Goal: Check status: Check status

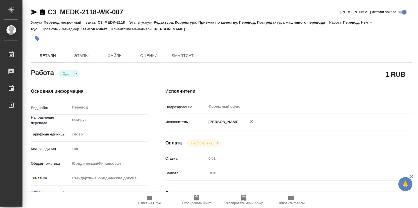
type textarea "x"
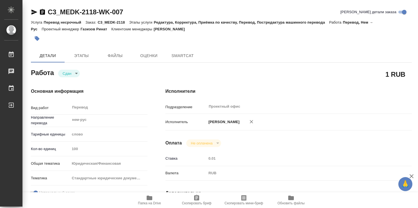
type textarea "x"
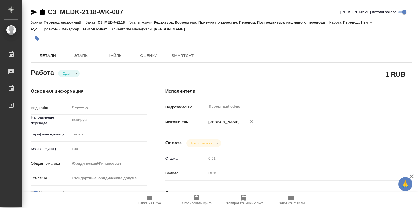
type textarea "x"
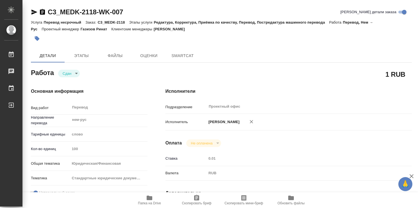
type textarea "x"
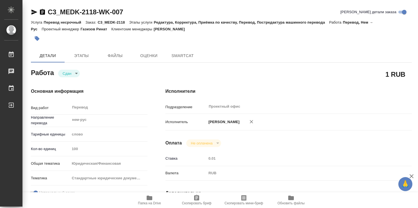
type textarea "x"
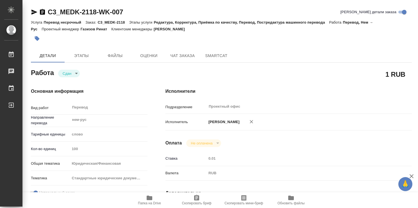
type textarea "x"
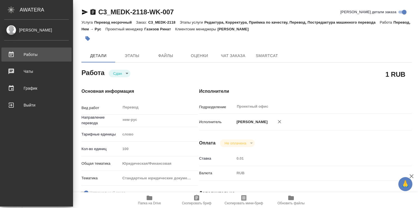
type textarea "x"
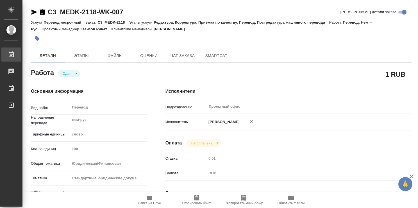
type textarea "x"
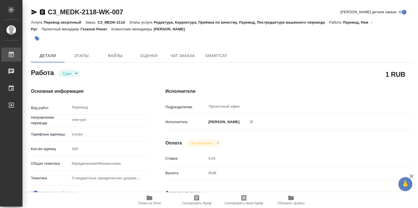
click at [11, 52] on div "Работы" at bounding box center [4, 54] width 14 height 8
type textarea "x"
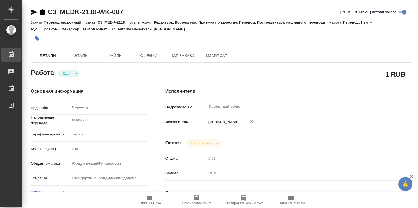
type textarea "x"
